Goal: Task Accomplishment & Management: Manage account settings

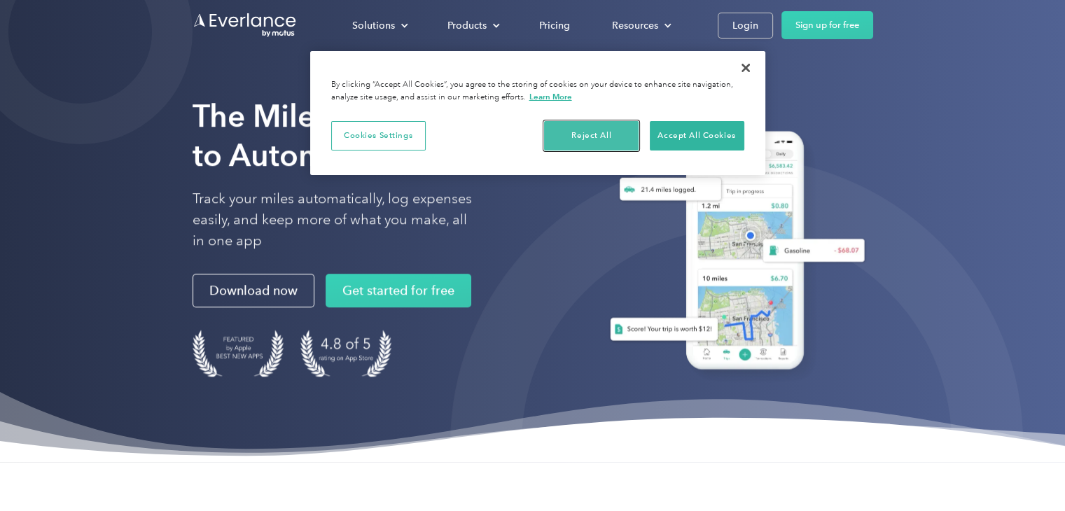
click at [599, 141] on button "Reject All" at bounding box center [591, 135] width 95 height 29
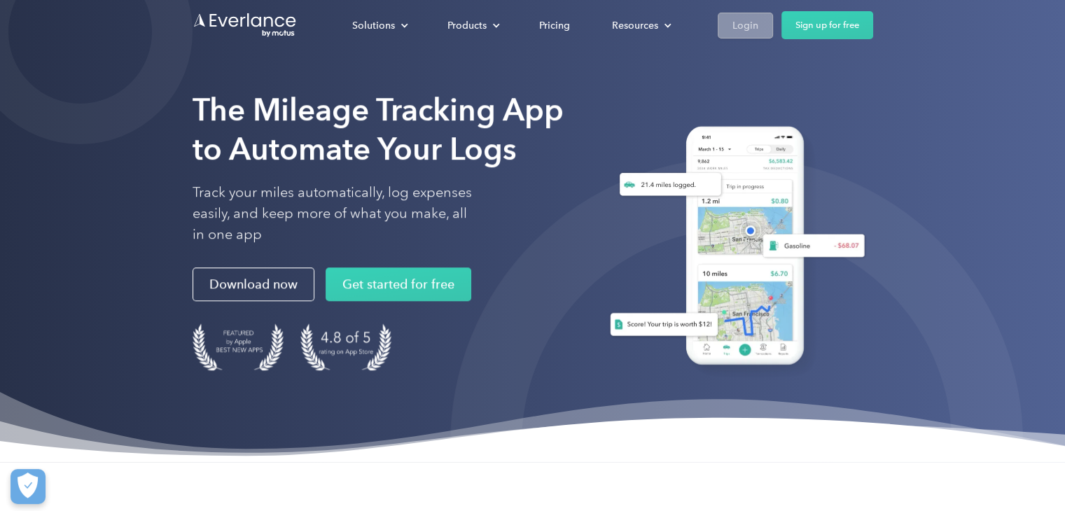
click at [735, 27] on div "Login" at bounding box center [745, 26] width 26 height 18
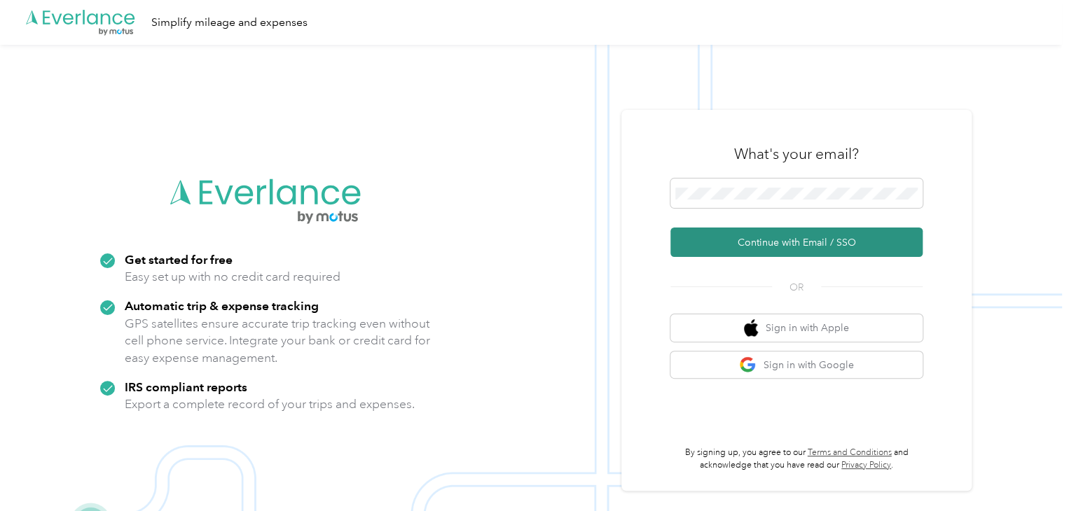
click at [758, 242] on button "Continue with Email / SSO" at bounding box center [796, 242] width 252 height 29
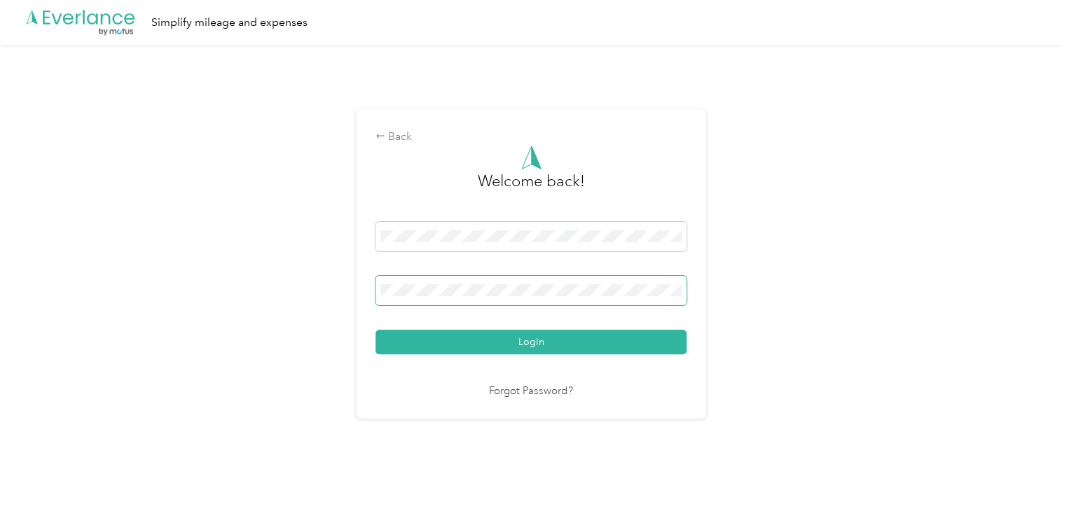
click at [459, 280] on span at bounding box center [530, 290] width 311 height 29
click at [387, 412] on div "Back Welcome back! Login Forgot Password?" at bounding box center [531, 263] width 350 height 309
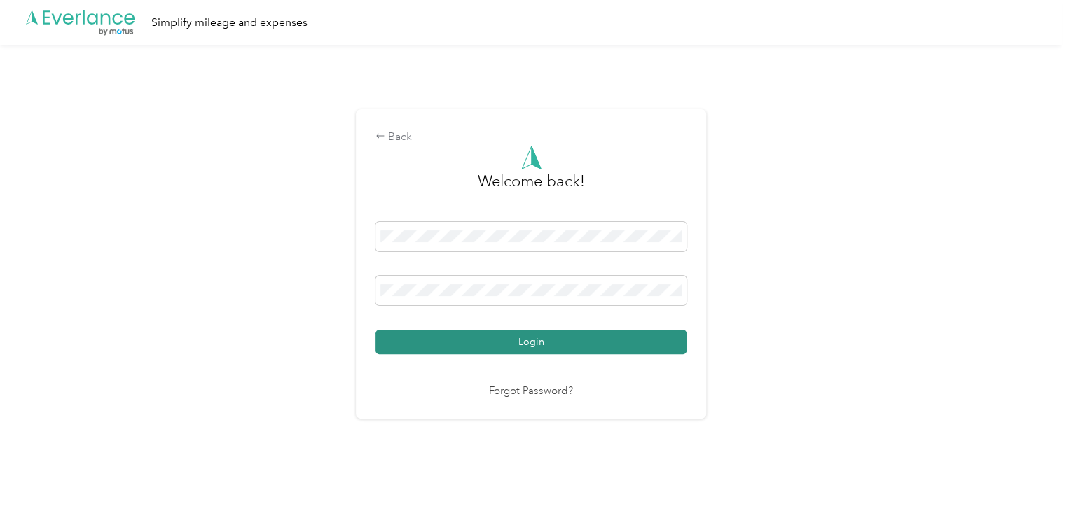
click at [454, 340] on button "Login" at bounding box center [530, 342] width 311 height 25
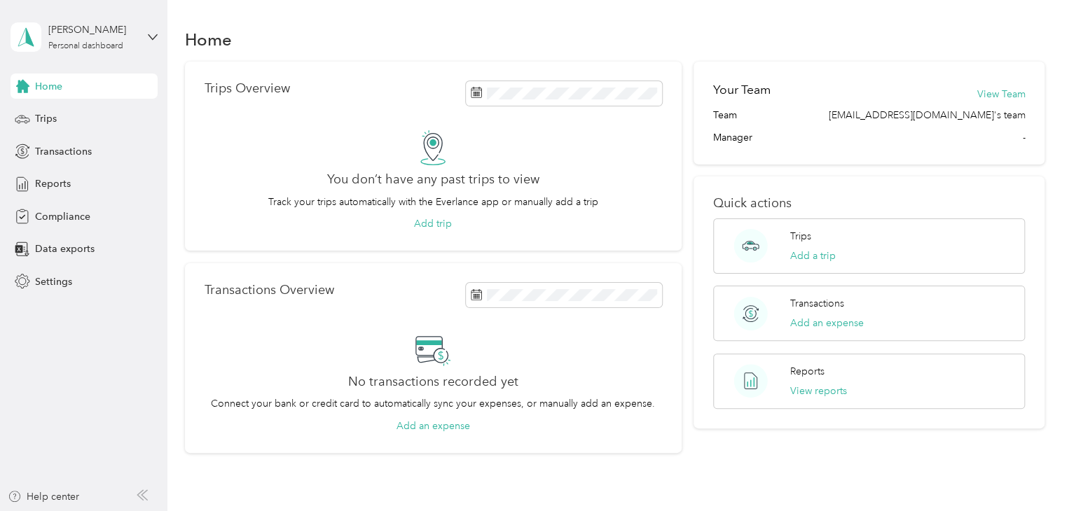
click at [157, 38] on aside "[PERSON_NAME] Personal dashboard Home Trips Transactions Reports Compliance Dat…" at bounding box center [83, 255] width 167 height 511
click at [151, 34] on icon at bounding box center [153, 37] width 10 height 10
click at [50, 119] on div "Log out" at bounding box center [157, 115] width 275 height 25
